Goal: Information Seeking & Learning: Learn about a topic

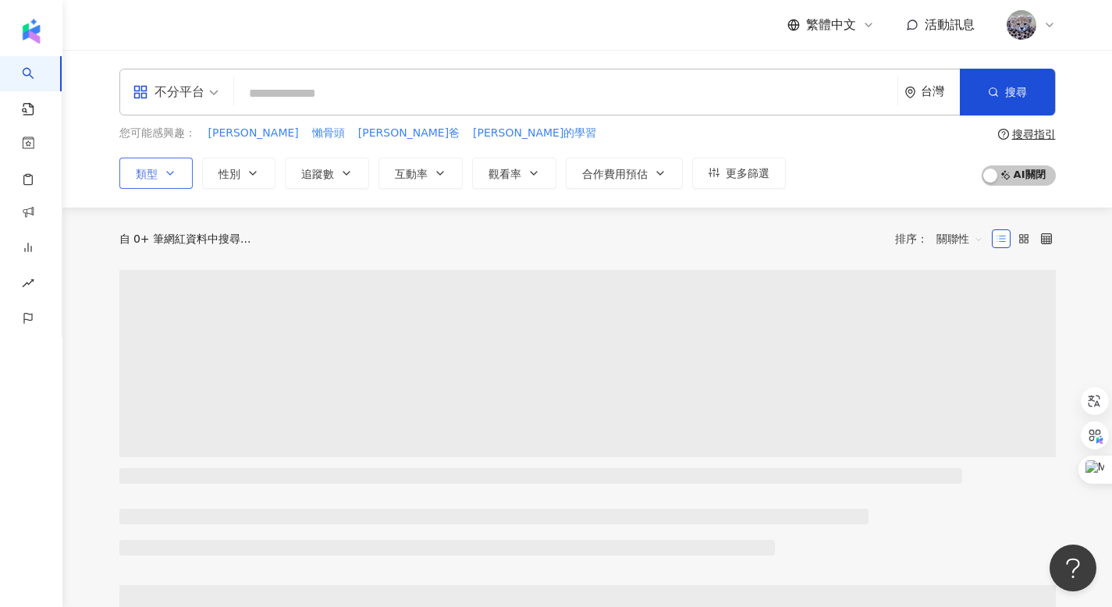
scroll to position [3, 0]
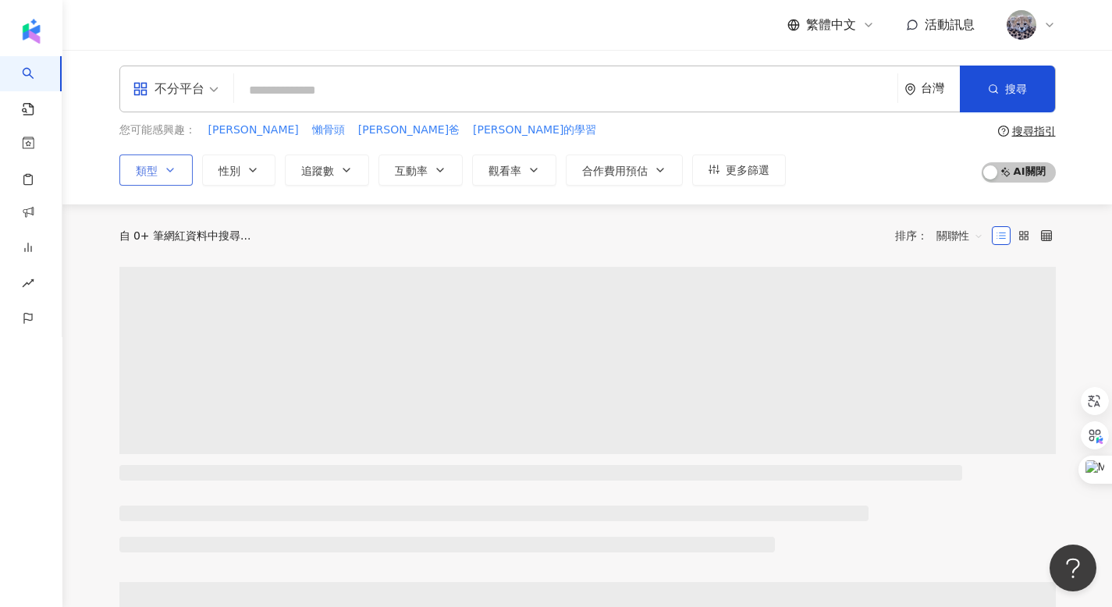
click at [180, 171] on button "類型" at bounding box center [155, 170] width 73 height 31
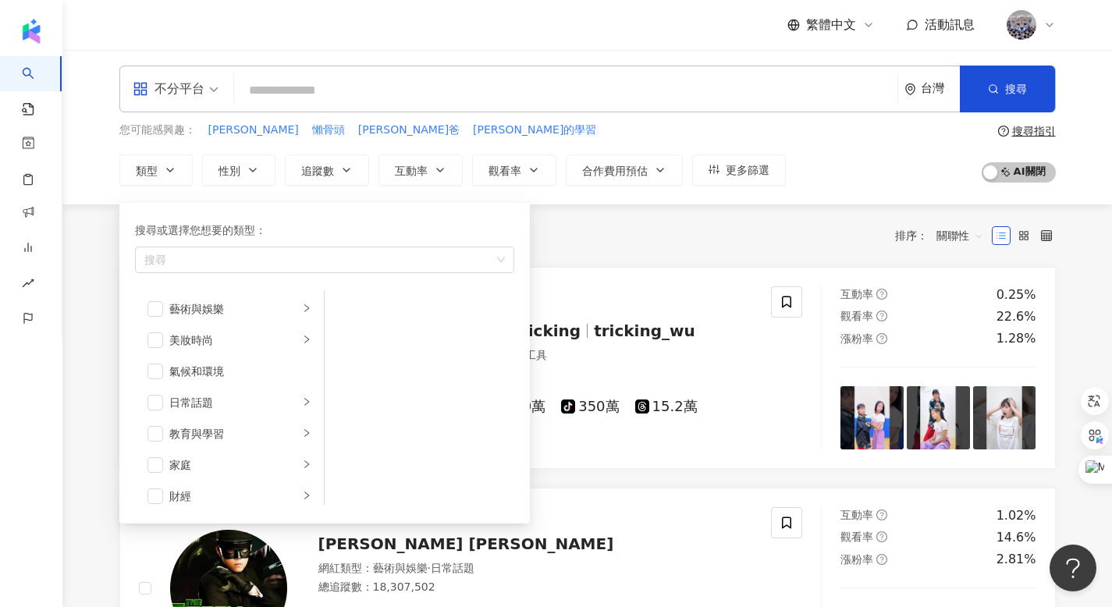
click at [723, 220] on div "共 10,000+ 筆 排序： 關聯性" at bounding box center [587, 235] width 937 height 62
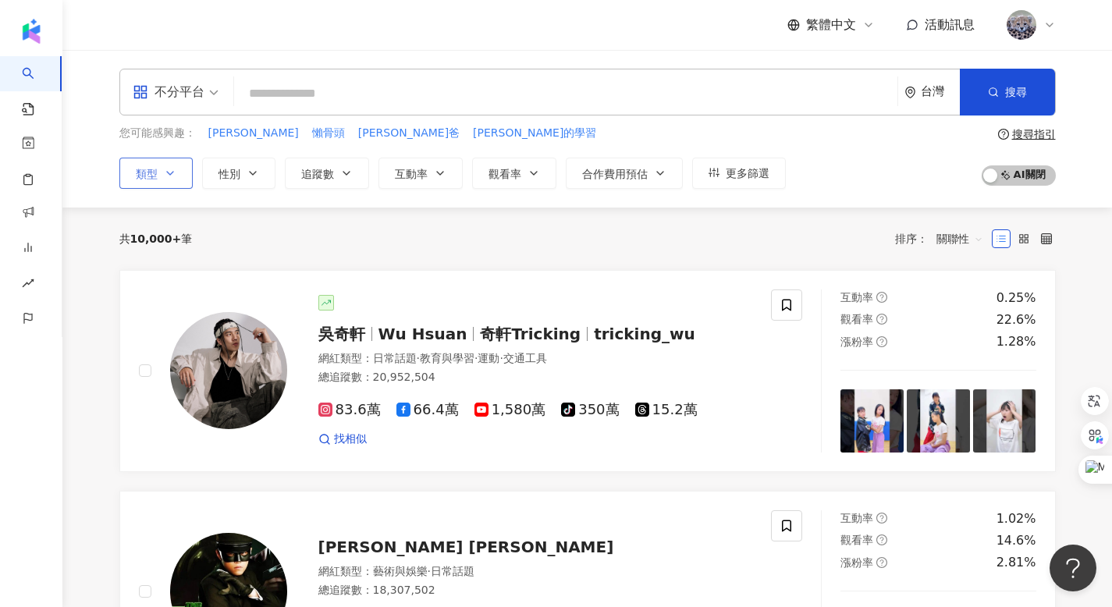
click at [169, 169] on icon "button" at bounding box center [170, 173] width 12 height 12
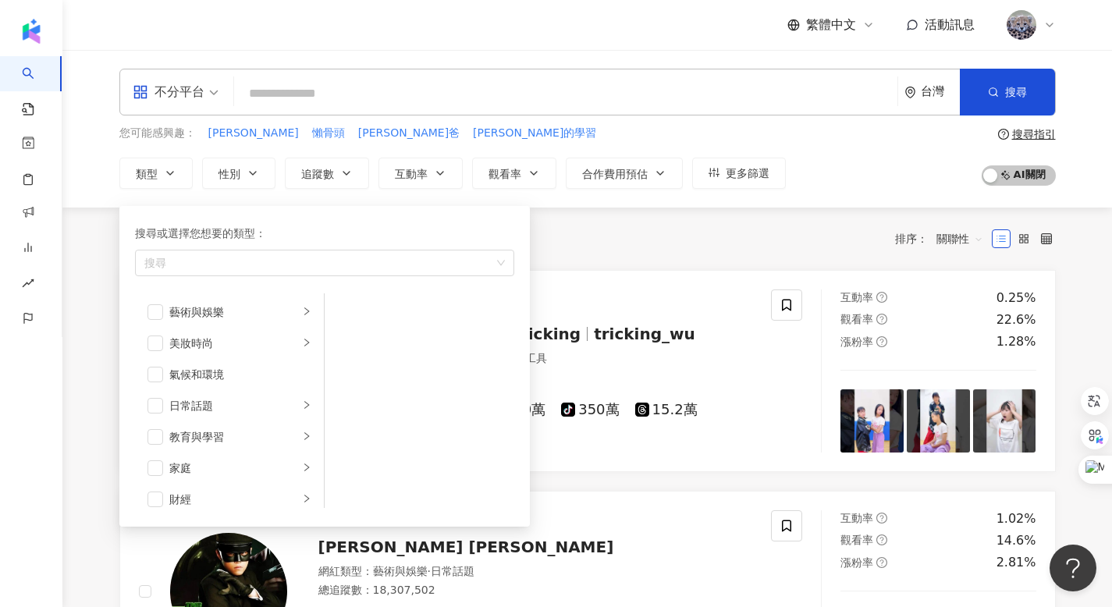
click at [566, 229] on div "共 10,000+ 筆 排序： 關聯性" at bounding box center [587, 238] width 937 height 25
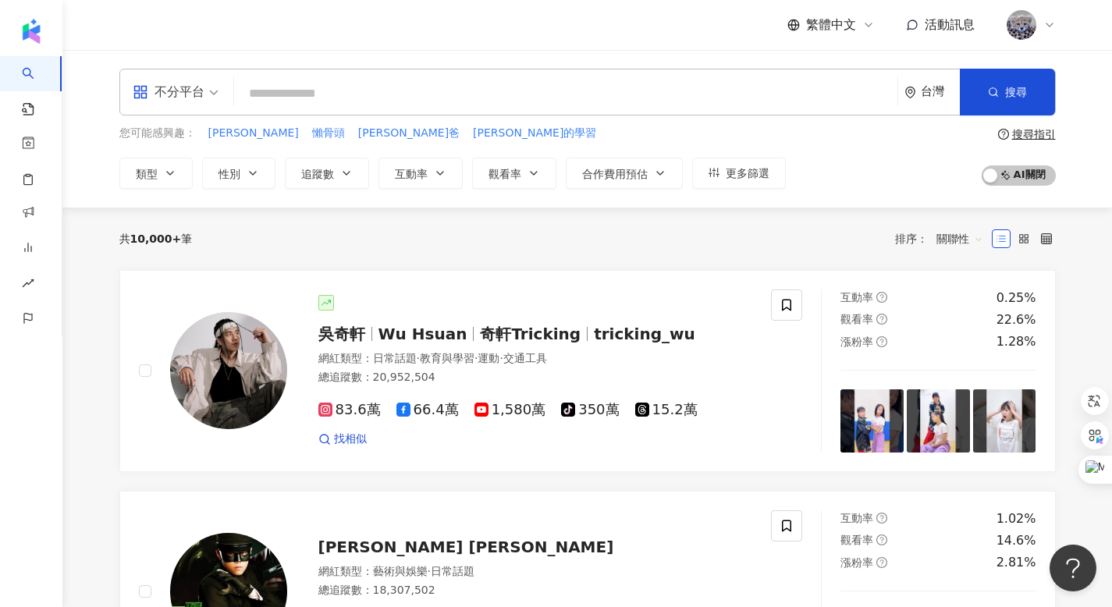
click at [1046, 34] on div at bounding box center [1031, 24] width 50 height 31
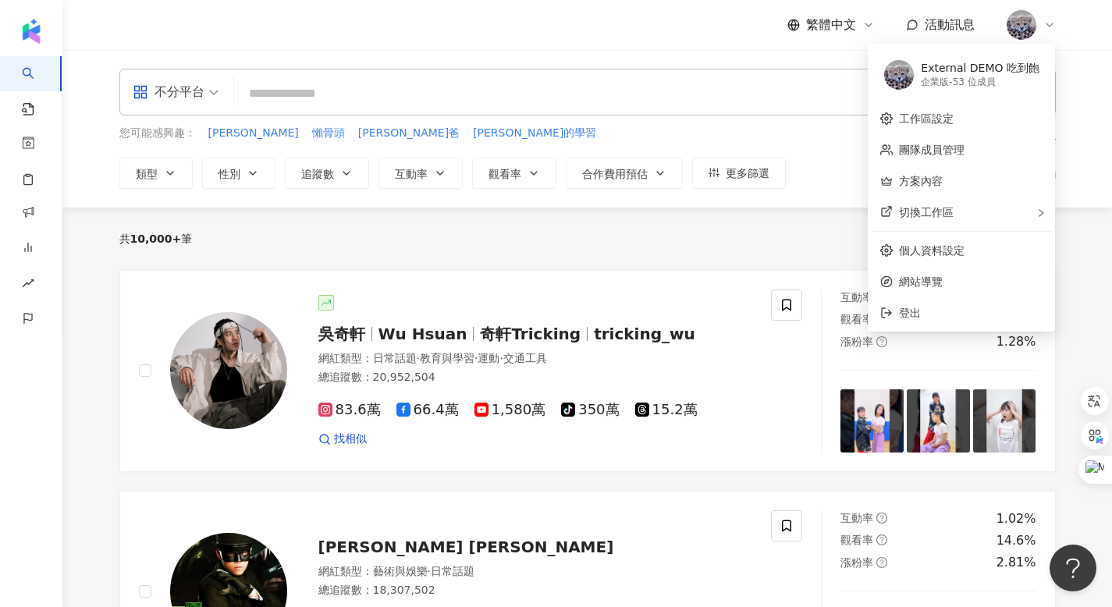
click at [844, 67] on div "不分平台 台灣 搜尋 您可能感興趣： [PERSON_NAME] 懶骨頭 小徹爸 小徹的學習 類型 性別 追蹤數 互動率 觀看率 合作費用預估 更多篩選 搜尋…" at bounding box center [587, 129] width 1050 height 158
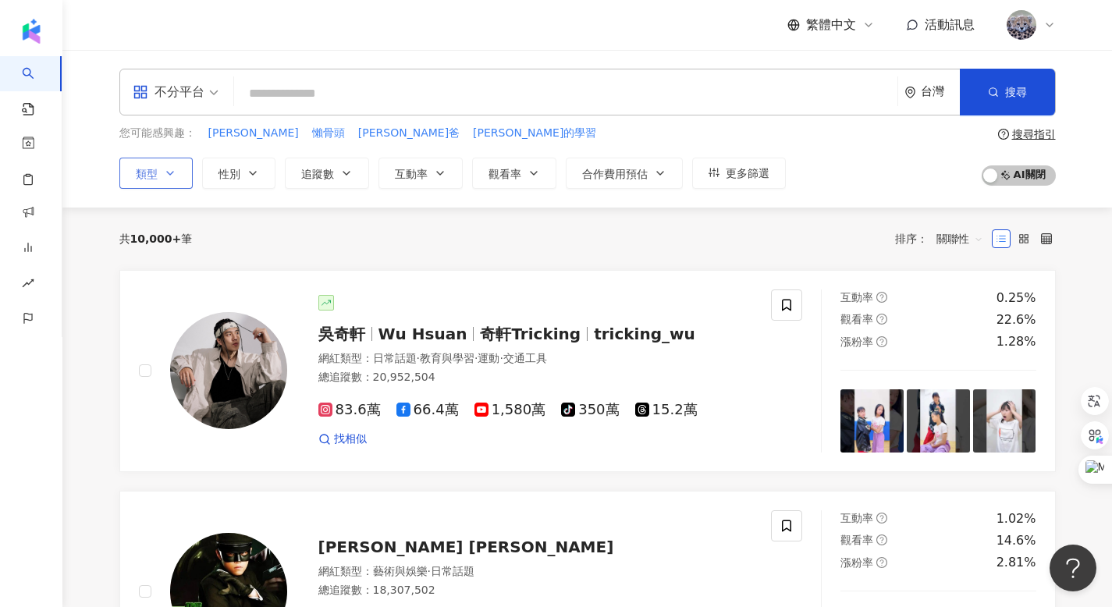
click at [158, 178] on button "類型" at bounding box center [155, 173] width 73 height 31
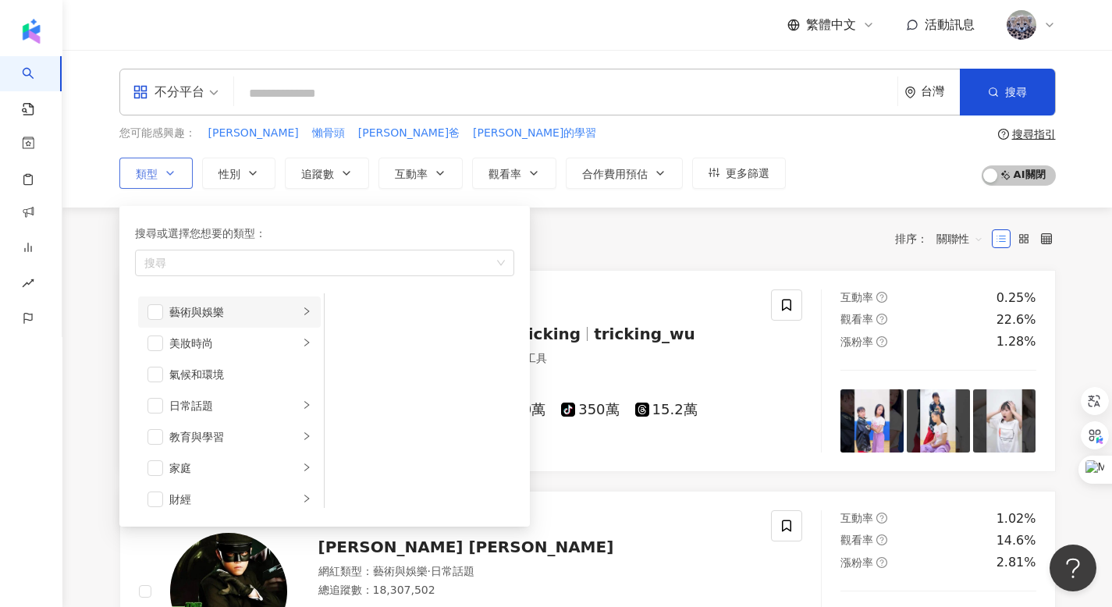
click at [169, 315] on div "藝術與娛樂" at bounding box center [234, 312] width 130 height 17
click at [158, 316] on span "button" at bounding box center [156, 312] width 16 height 16
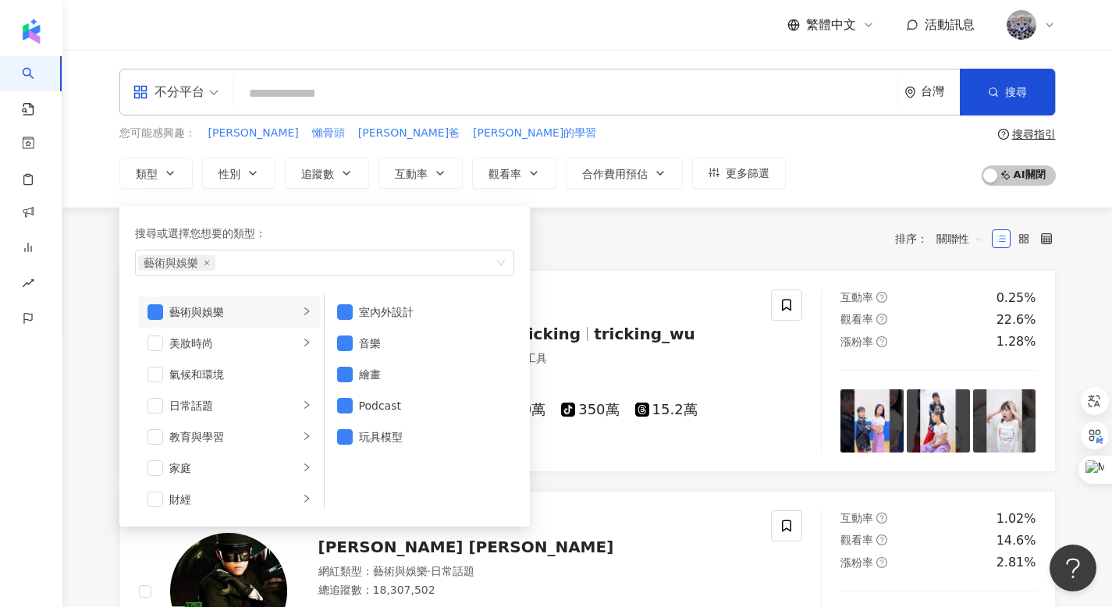
click at [618, 255] on div "共 10,000+ 筆 排序： 關聯性" at bounding box center [587, 239] width 937 height 62
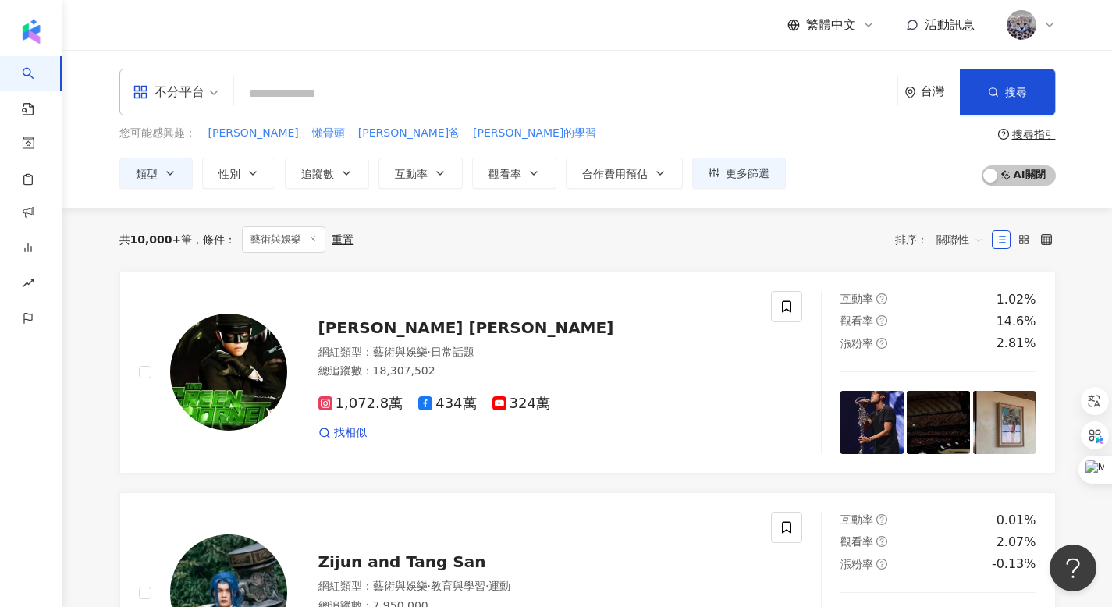
click at [311, 244] on span at bounding box center [313, 239] width 8 height 9
